Goal: Check status: Check status

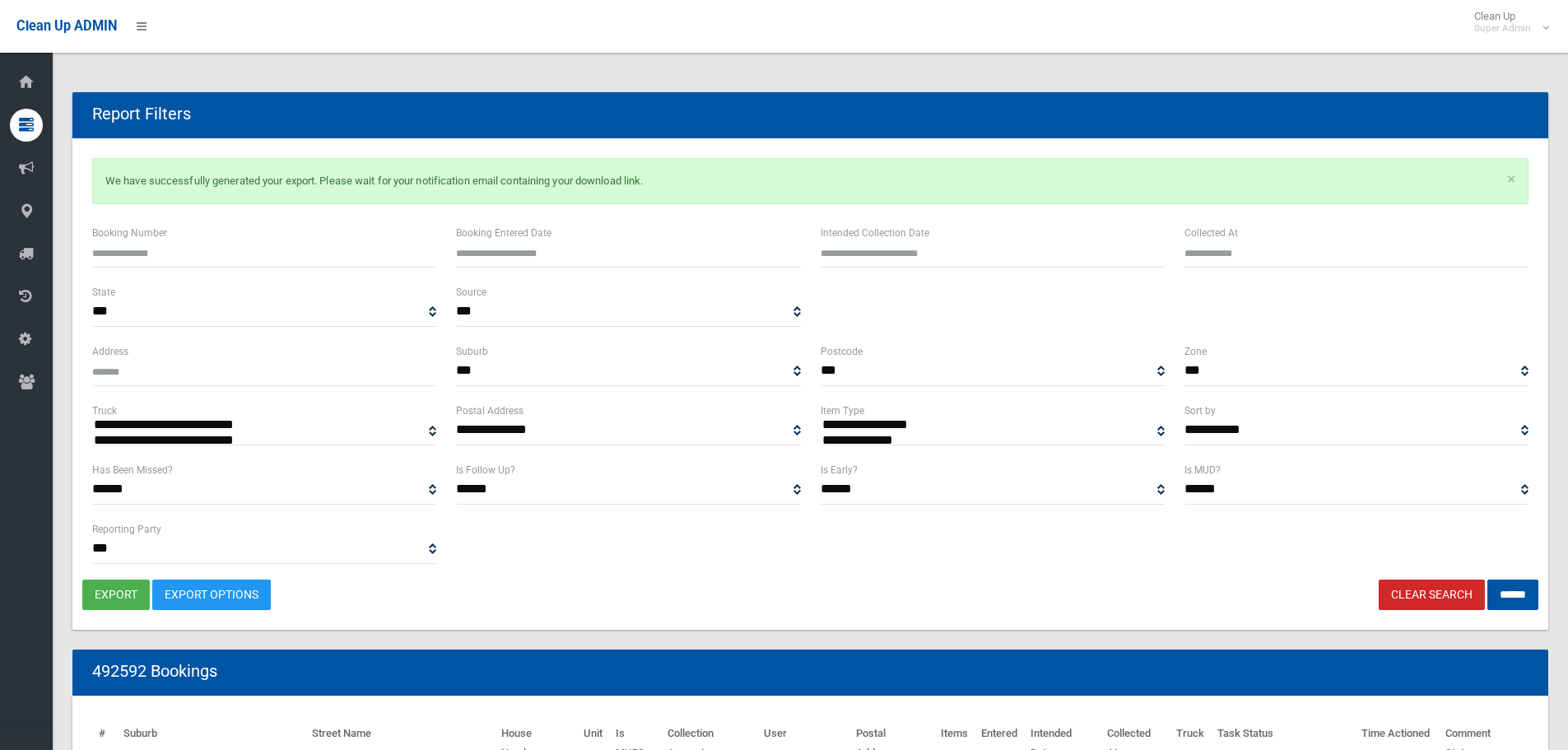
select select
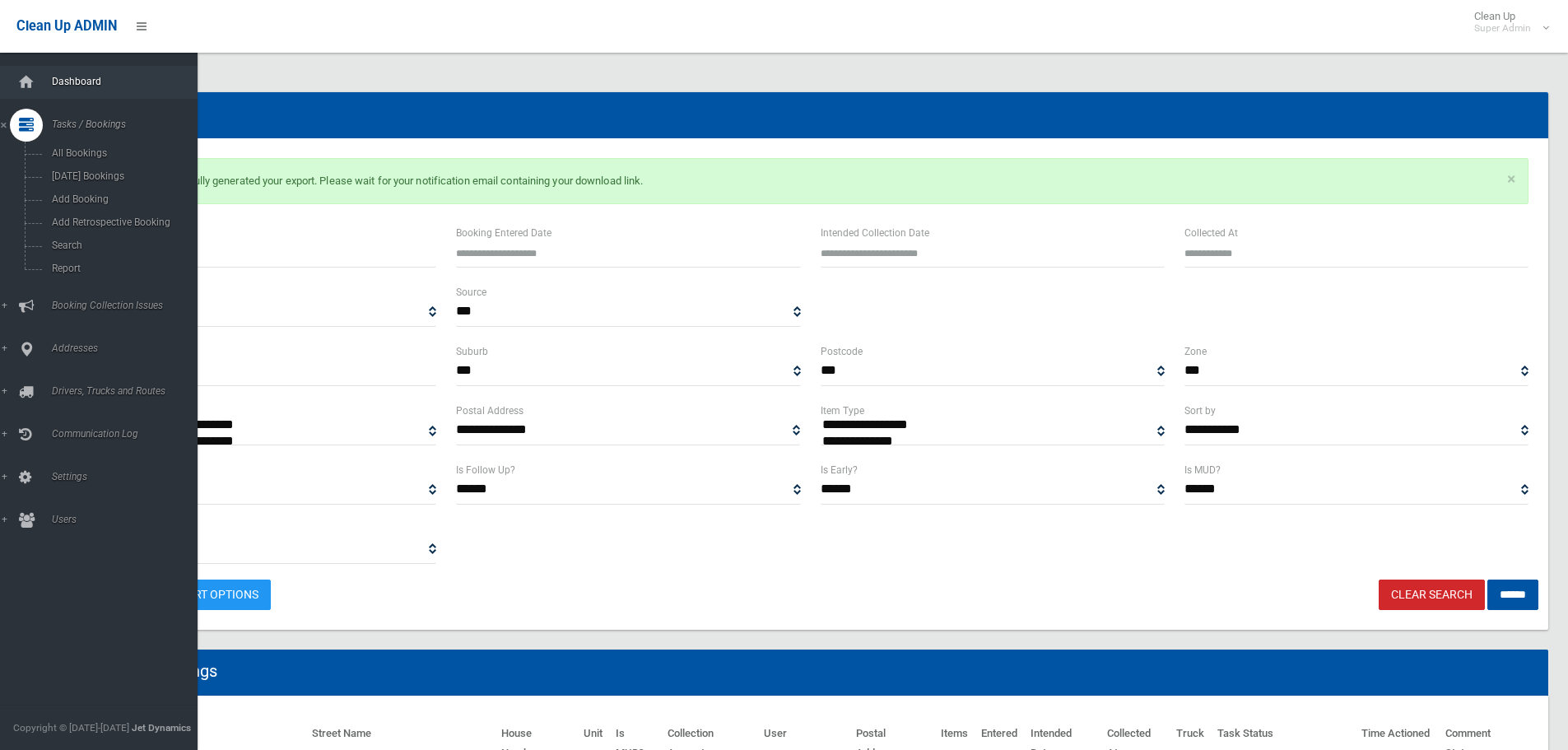
click at [73, 81] on span "Dashboard" at bounding box center [129, 81] width 163 height 11
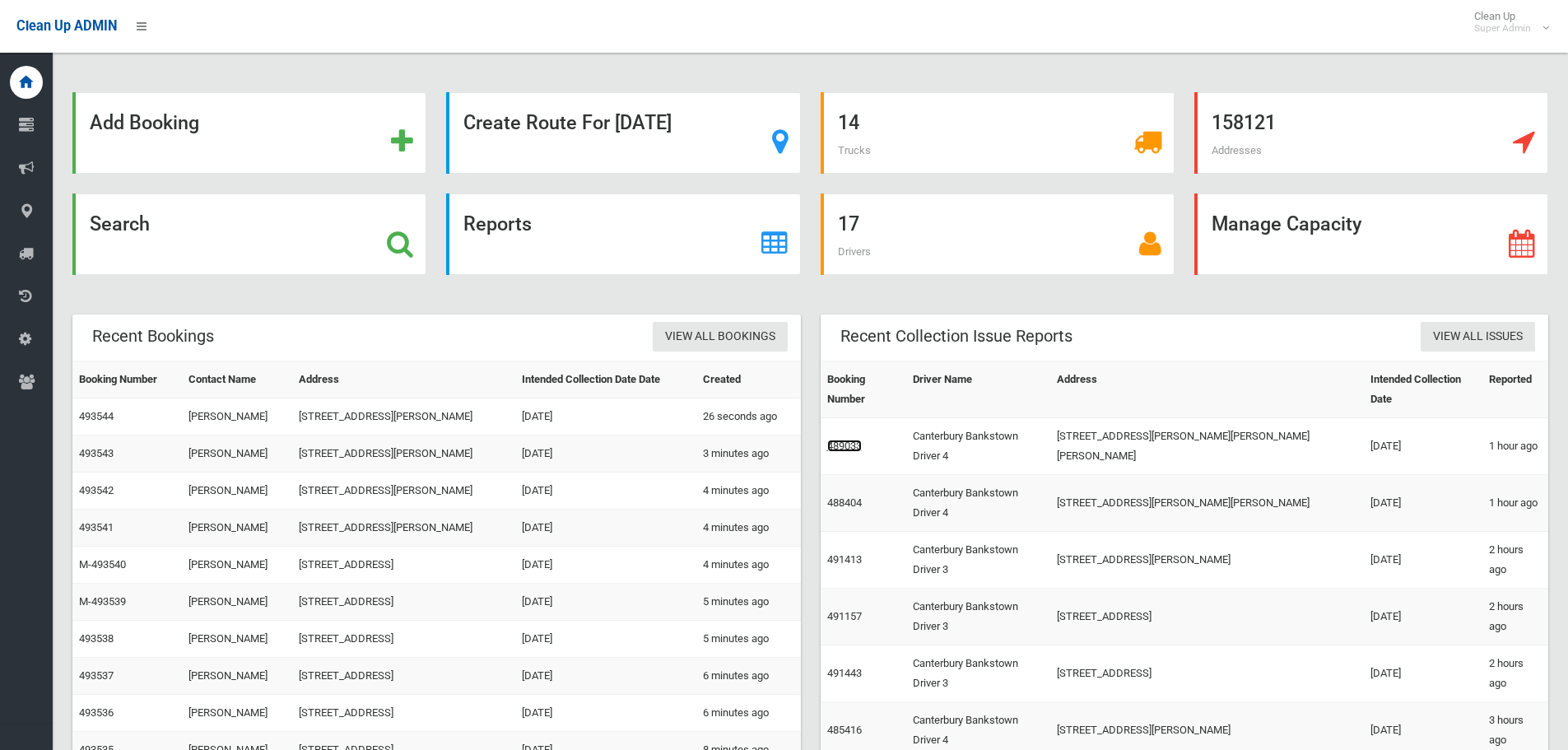
click at [853, 439] on link "489033" at bounding box center [844, 445] width 35 height 12
click at [854, 553] on link "491413" at bounding box center [844, 558] width 35 height 12
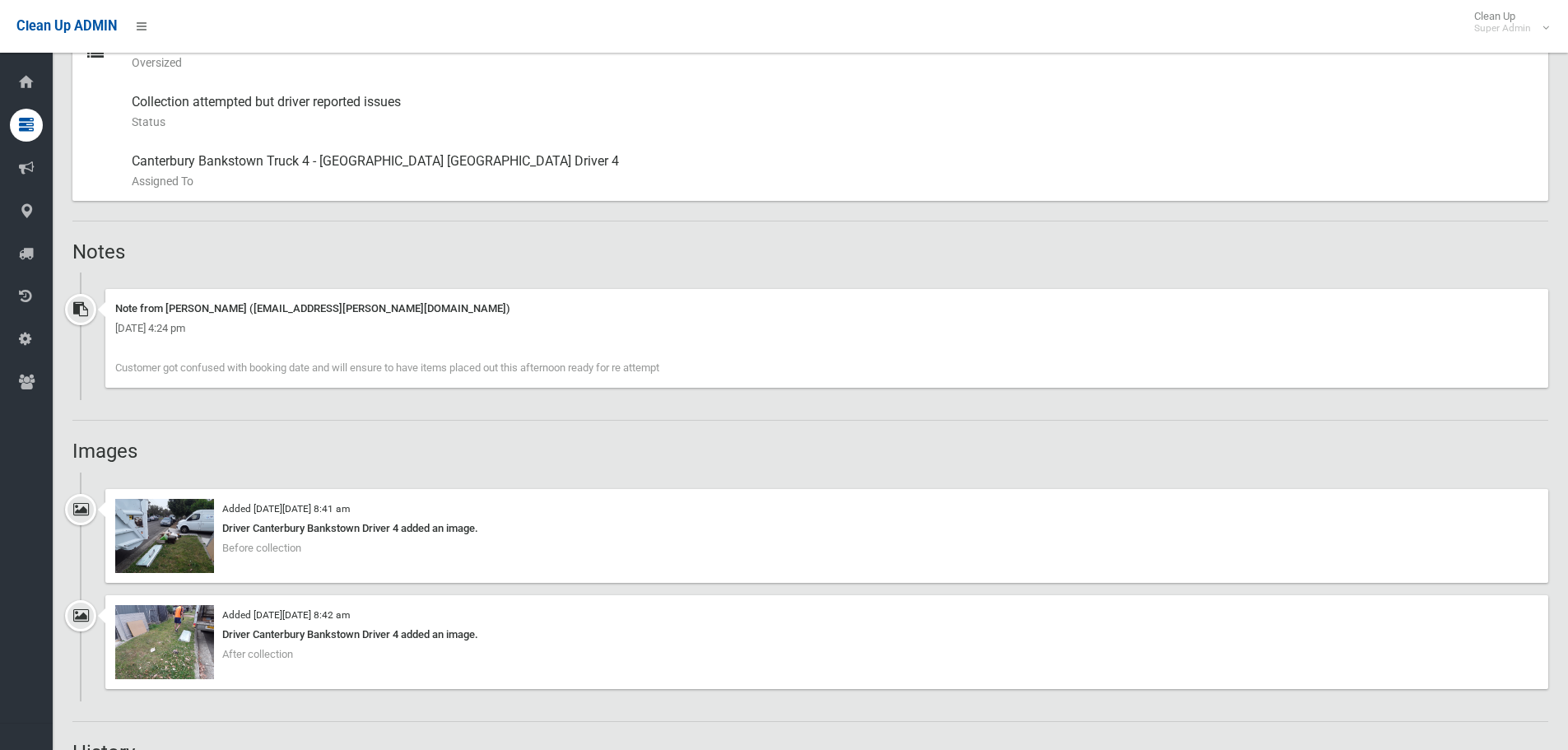
scroll to position [987, 0]
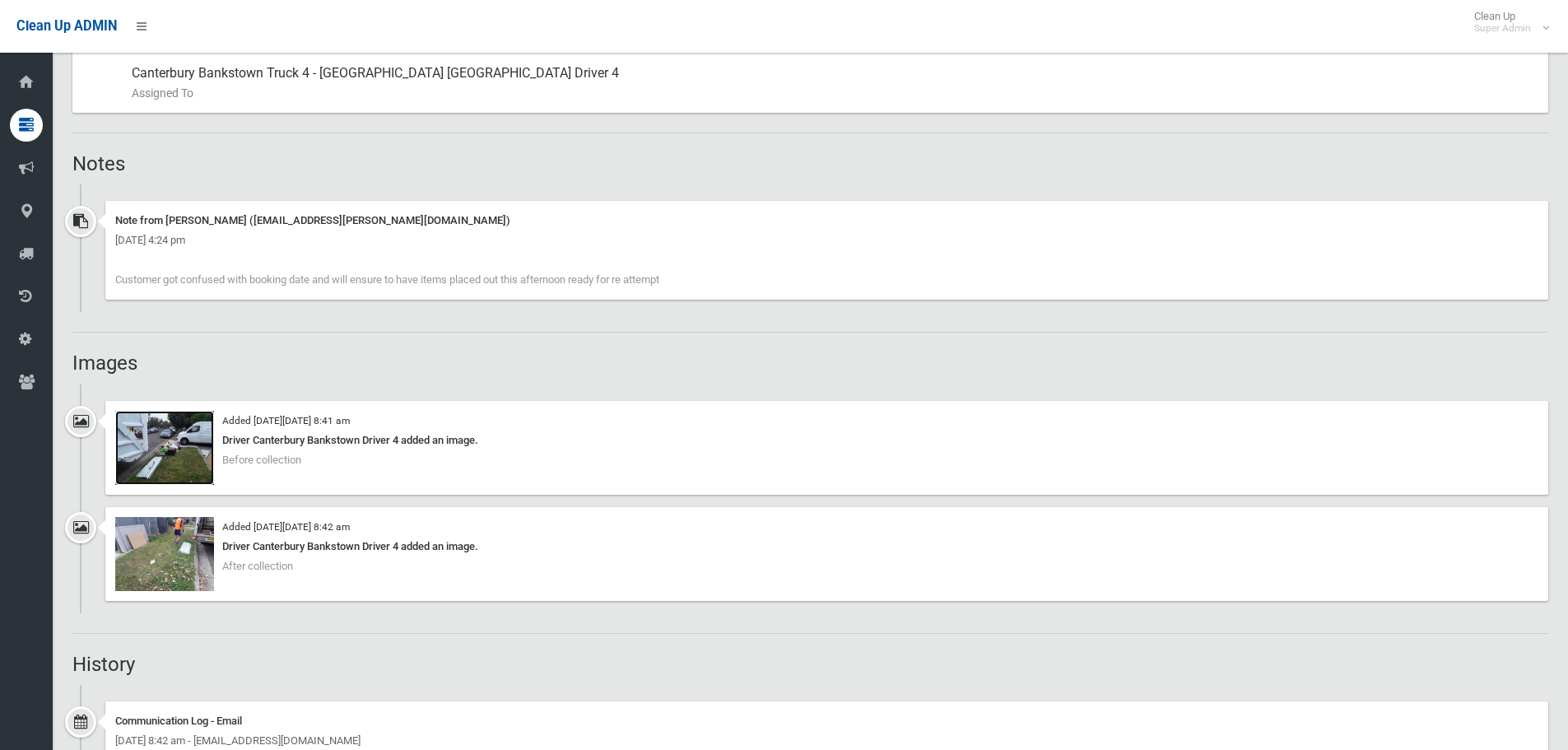
click at [192, 474] on img at bounding box center [164, 448] width 99 height 74
click at [187, 539] on img at bounding box center [164, 554] width 99 height 74
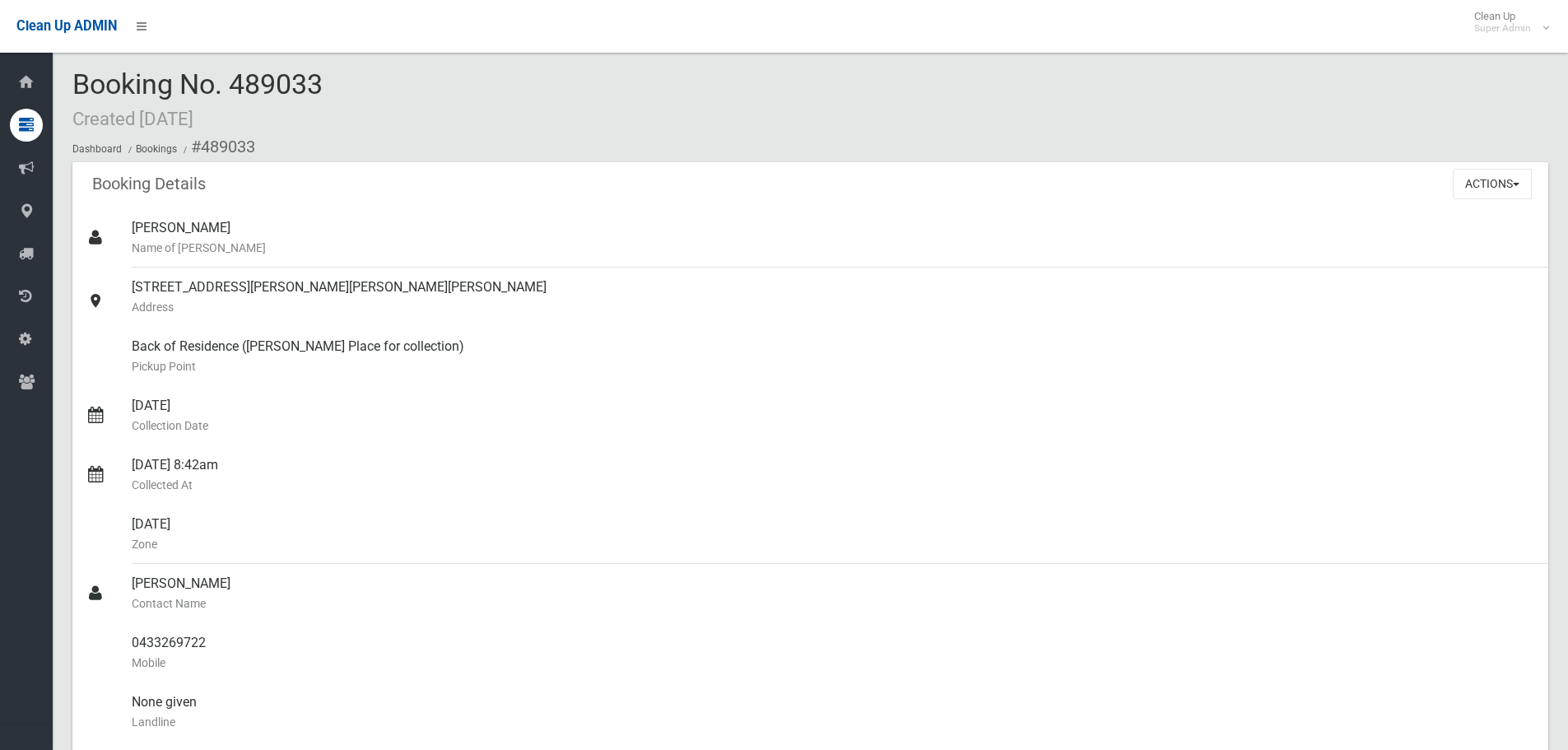
scroll to position [0, 0]
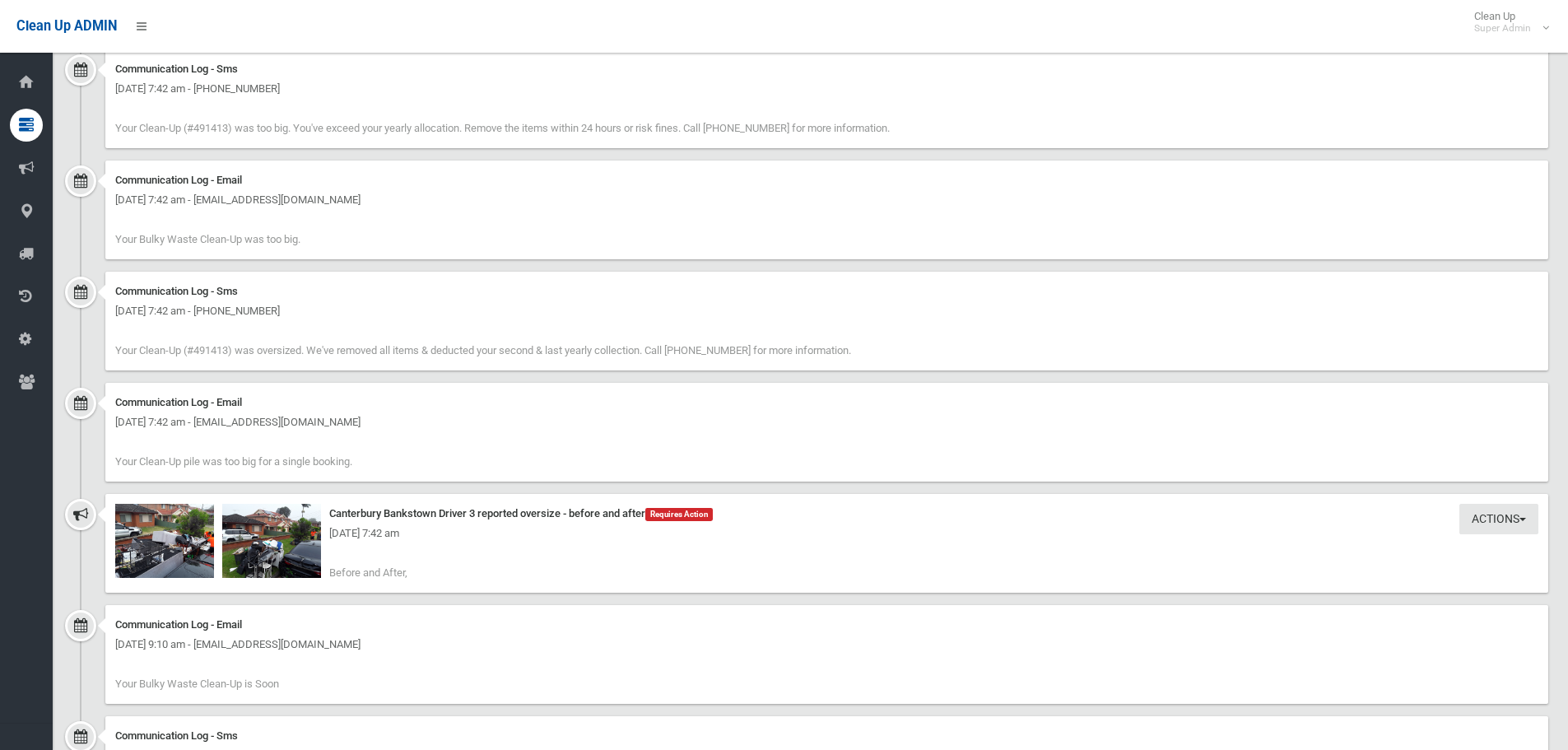
scroll to position [1399, 0]
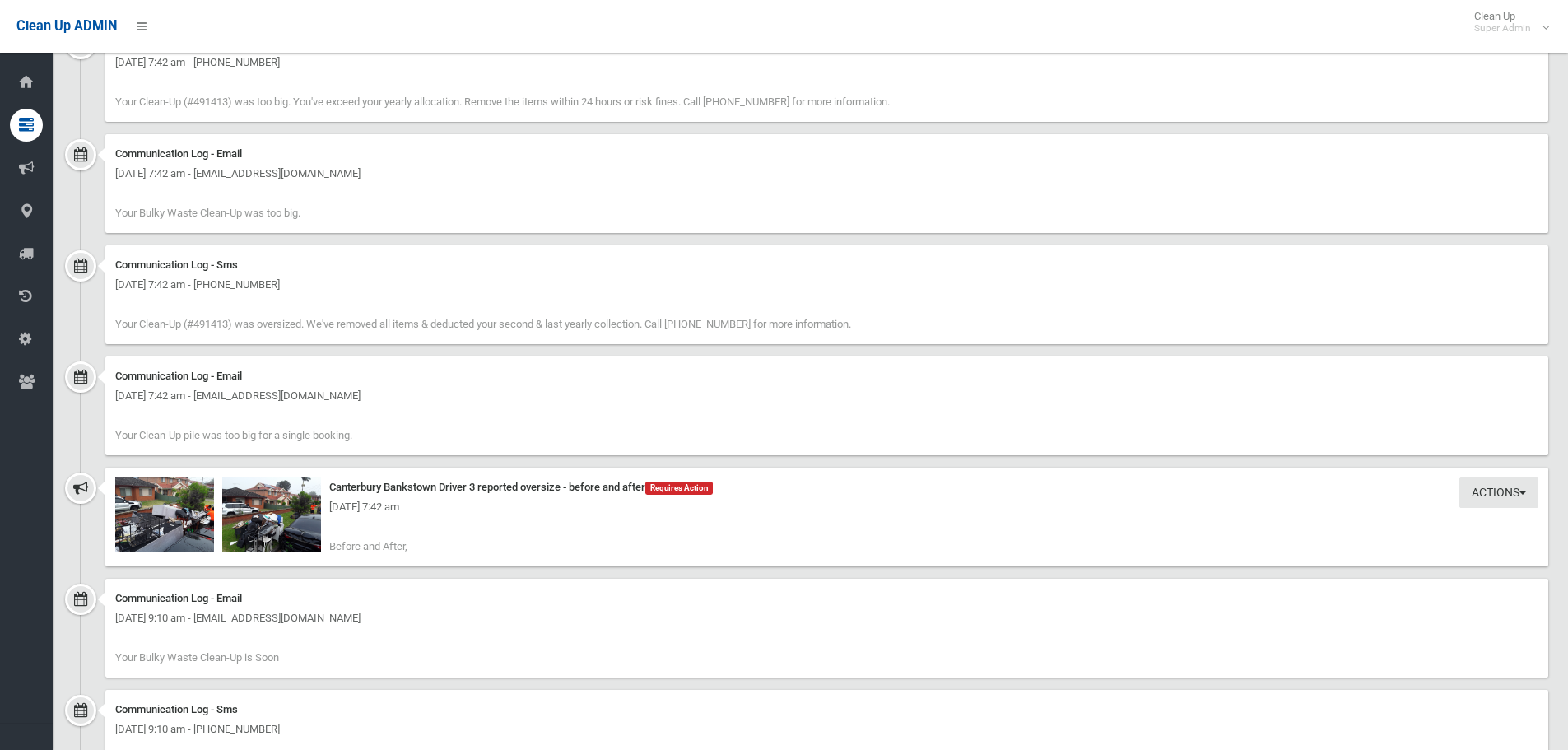
click at [177, 516] on div "Thursday 16th October 2025 - 7:42 am" at bounding box center [827, 506] width 1423 height 20
click at [177, 527] on img at bounding box center [164, 514] width 99 height 74
click at [265, 548] on img at bounding box center [271, 514] width 99 height 74
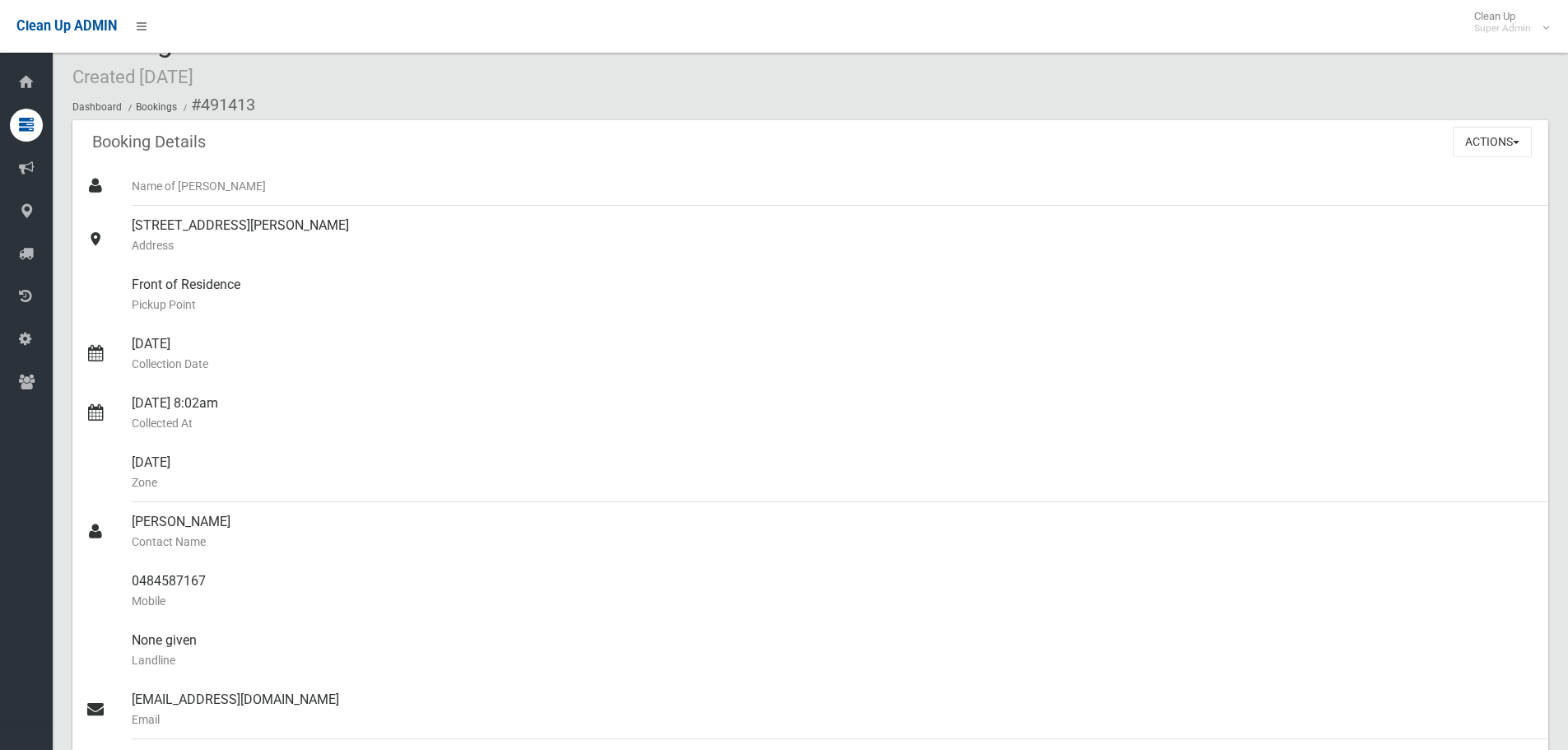
scroll to position [82, 0]
